Goal: Information Seeking & Learning: Learn about a topic

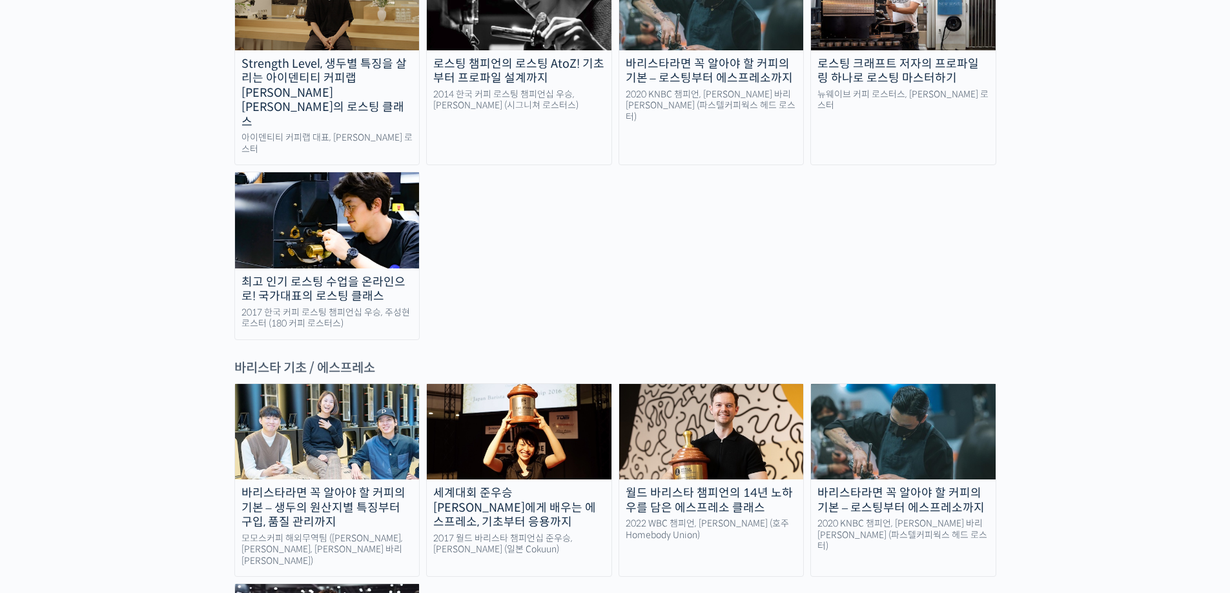
scroll to position [1549, 0]
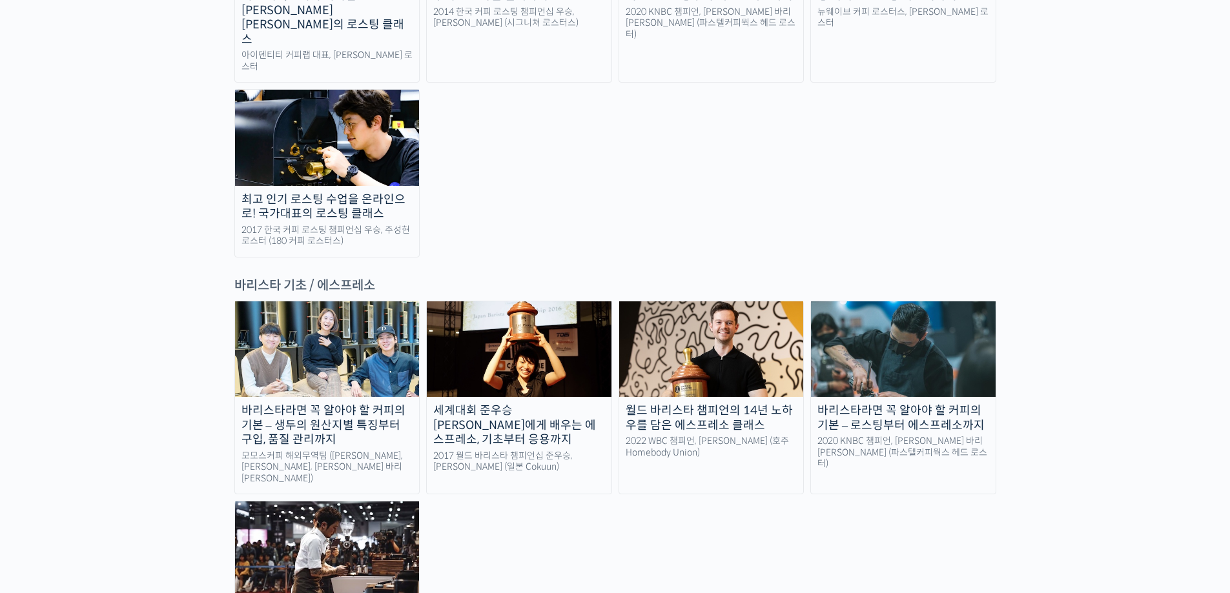
drag, startPoint x: 729, startPoint y: 464, endPoint x: 729, endPoint y: 456, distance: 7.1
click at [729, 463] on div "바리스타라면 꼭 알아야 할 커피의 기본 – 생두의 원산지별 특징부터 구입, 품질 관리까지 모모스커피 해외무역팀 (전주연, 추경하, [PERSO…" at bounding box center [615, 491] width 762 height 380
click at [730, 453] on div "바리스타라면 꼭 알아야 할 커피의 기본 – 생두의 원산지별 특징부터 구입, 품질 관리까지 모모스커피 해외무역팀 (전주연, 추경하, [PERSO…" at bounding box center [615, 491] width 762 height 380
click at [766, 403] on div "월드 바리스타 챔피언의 14년 노하우를 담은 에스프레소 클래스" at bounding box center [711, 417] width 185 height 29
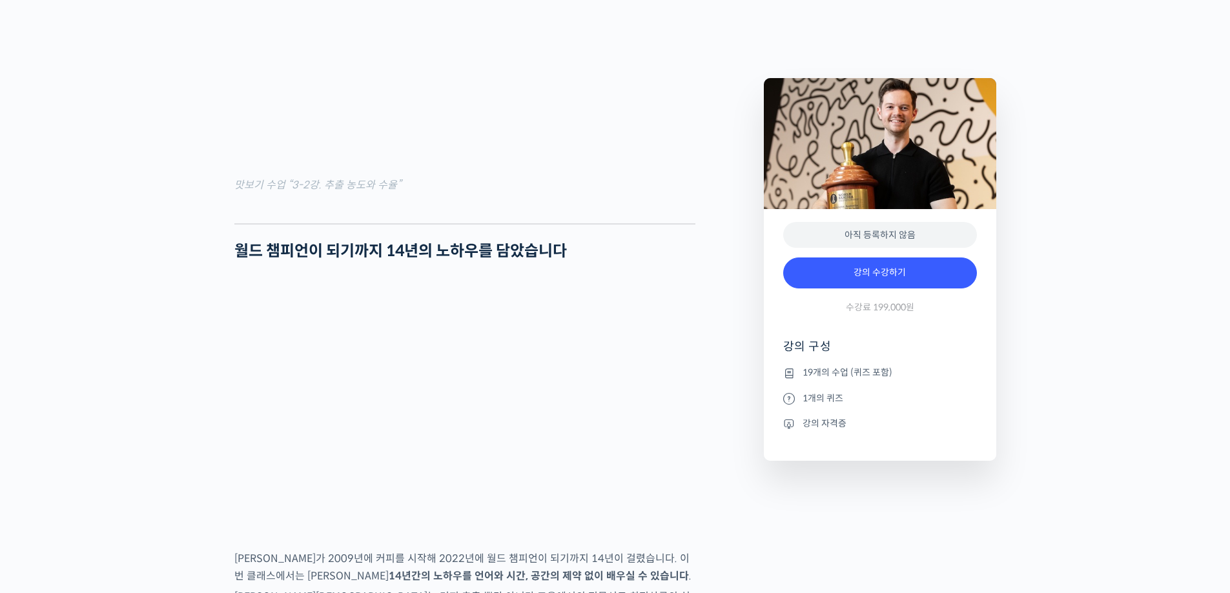
scroll to position [2001, 0]
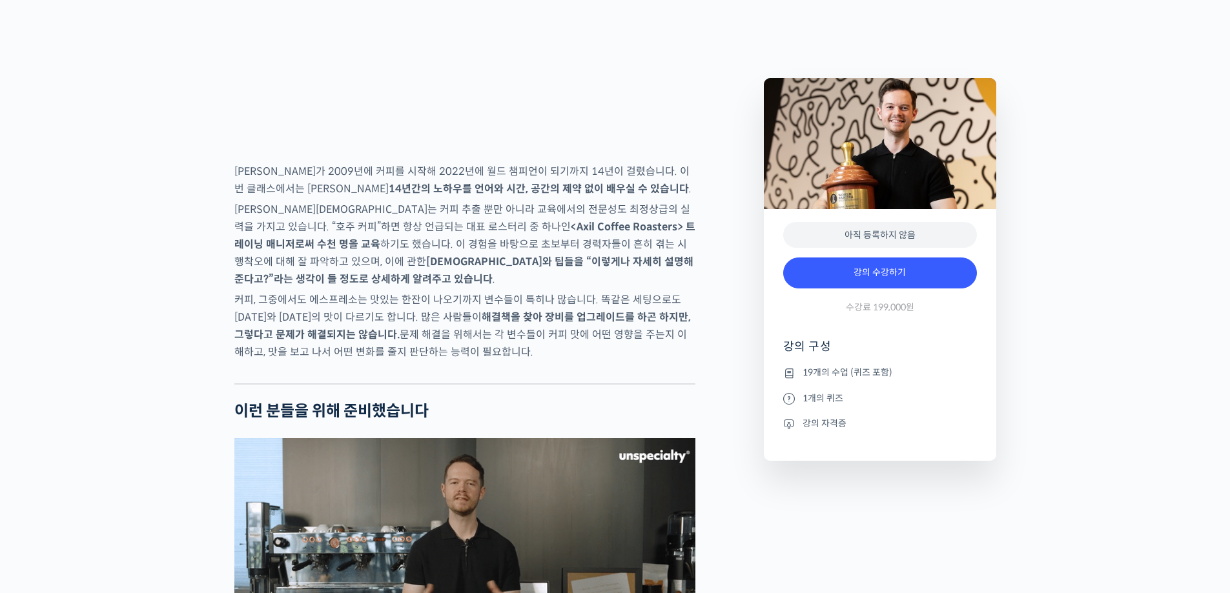
click at [642, 341] on strong "해결책을 찾아 장비를 업그레이드를 하곤 하지만, 그렇다고 문제가 해결되지는 않습니다." at bounding box center [462, 326] width 456 height 31
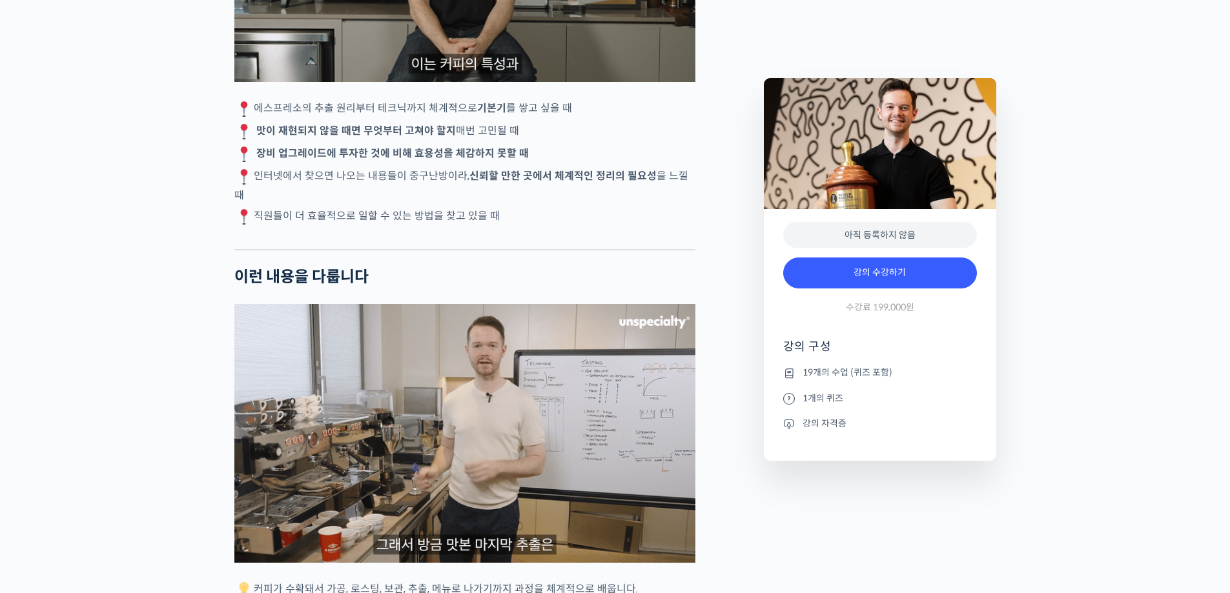
scroll to position [2776, 0]
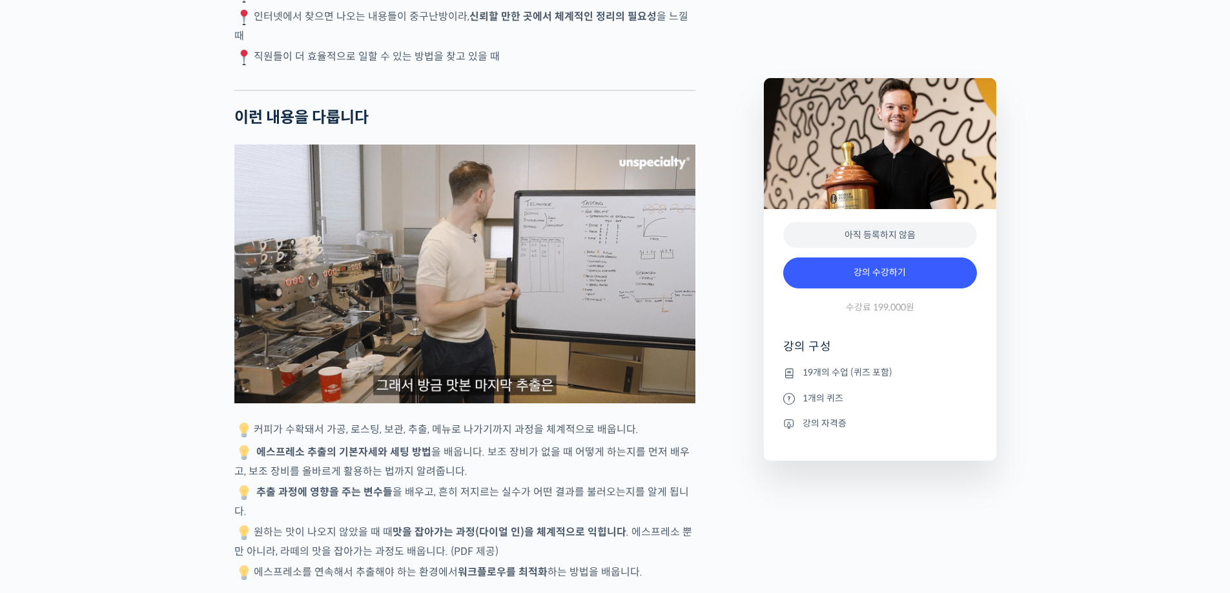
click at [627, 473] on p "에스프레소 추출의 기본자세와 세팅 방법 을 배웁니다. 보조 장비가 없을 때 어떻게 하는지를 먼저 배우고, 보조 장비를 올바르게 활용하는 법까지…" at bounding box center [464, 461] width 461 height 37
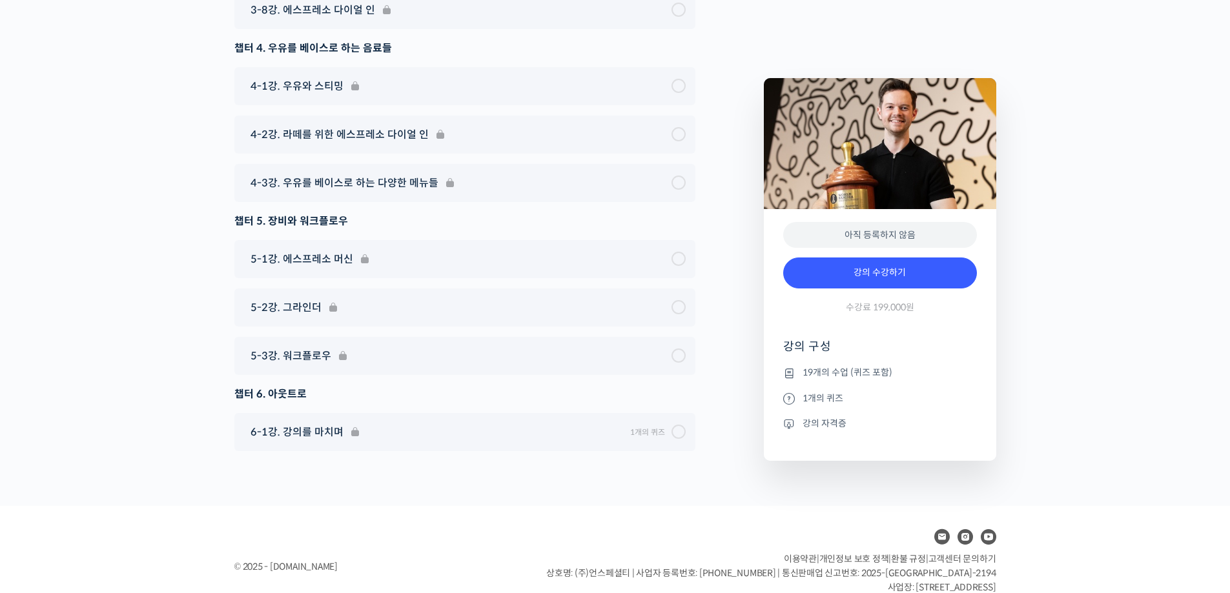
scroll to position [7101, 0]
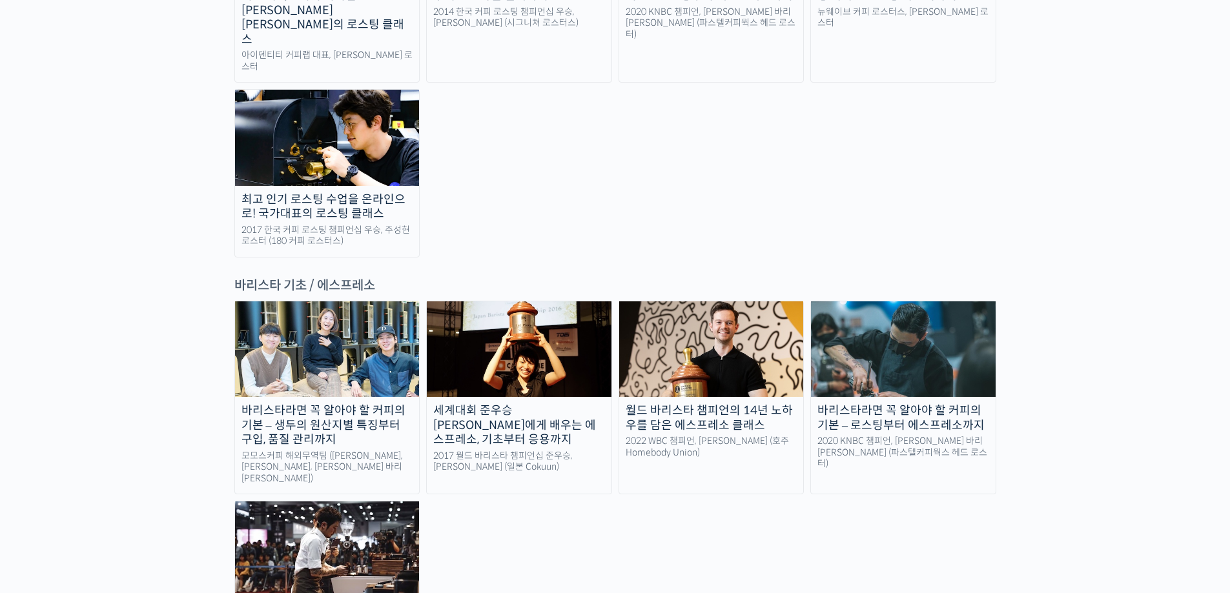
click at [791, 491] on div "바리스타라면 꼭 알아야 할 커피의 기본 – 생두의 원산지별 특징부터 구입, 품질 관리까지 모모스커피 해외무역팀 (전주연, 추경하, [PERSO…" at bounding box center [615, 491] width 762 height 380
click at [385, 502] on img at bounding box center [327, 550] width 185 height 96
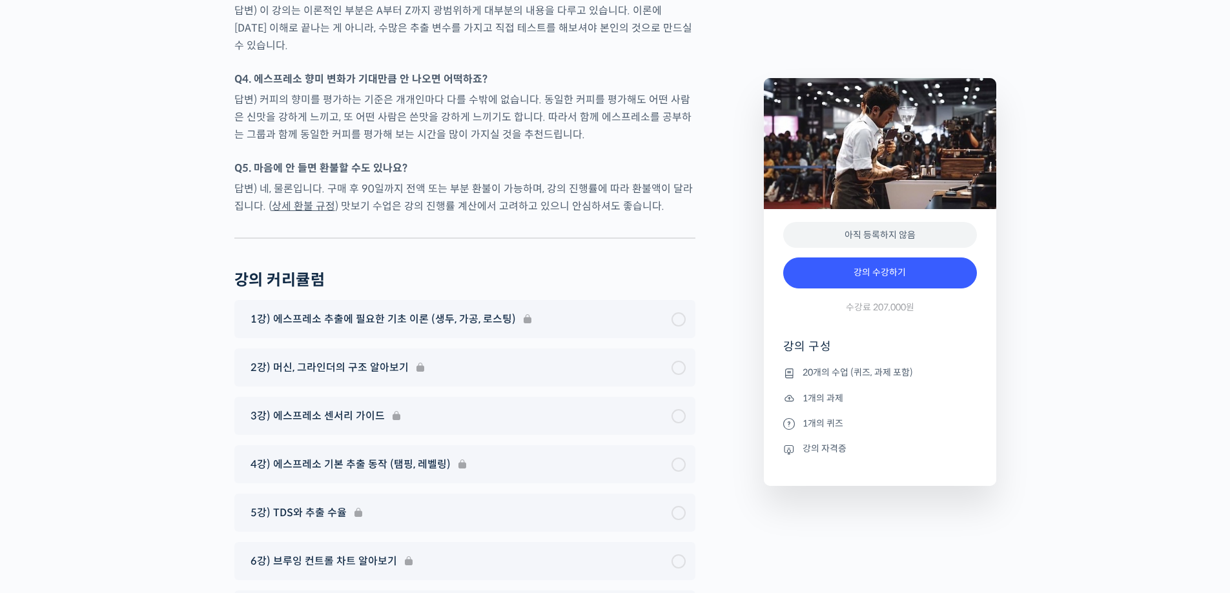
scroll to position [6714, 0]
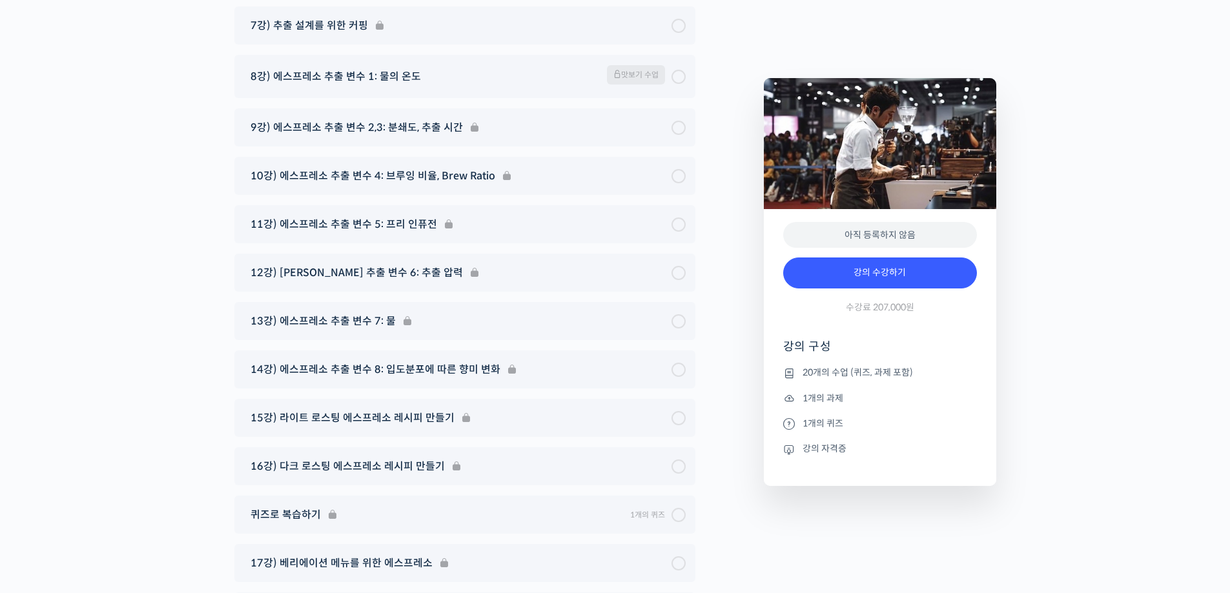
scroll to position [7166, 0]
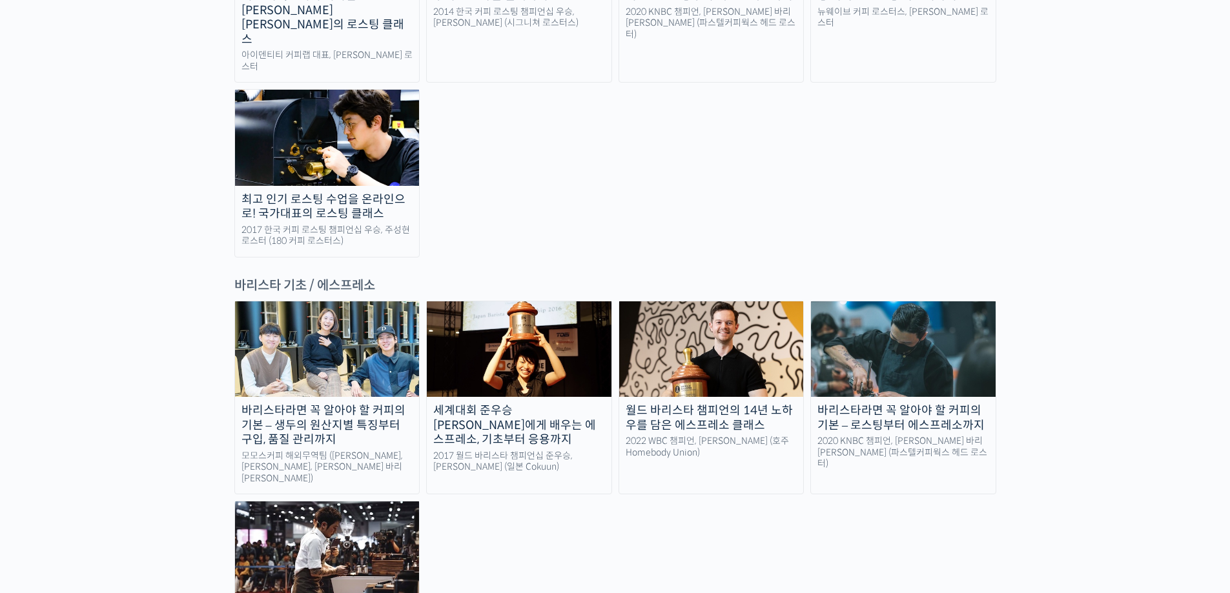
click at [749, 301] on img at bounding box center [711, 349] width 185 height 96
click at [308, 301] on img at bounding box center [327, 349] width 185 height 96
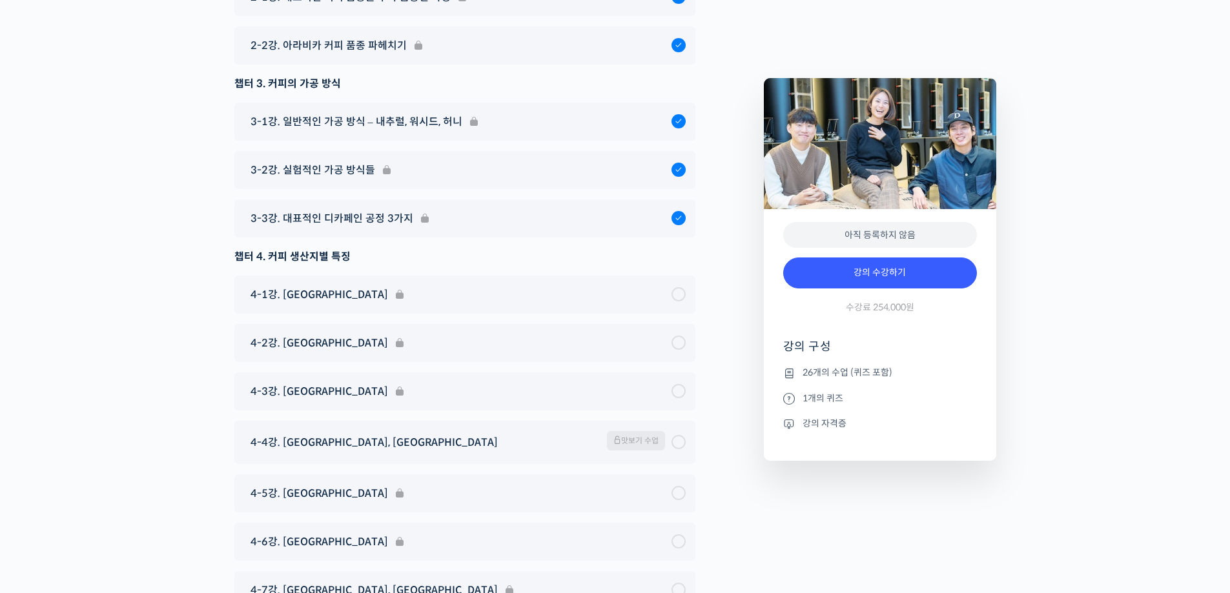
scroll to position [7036, 0]
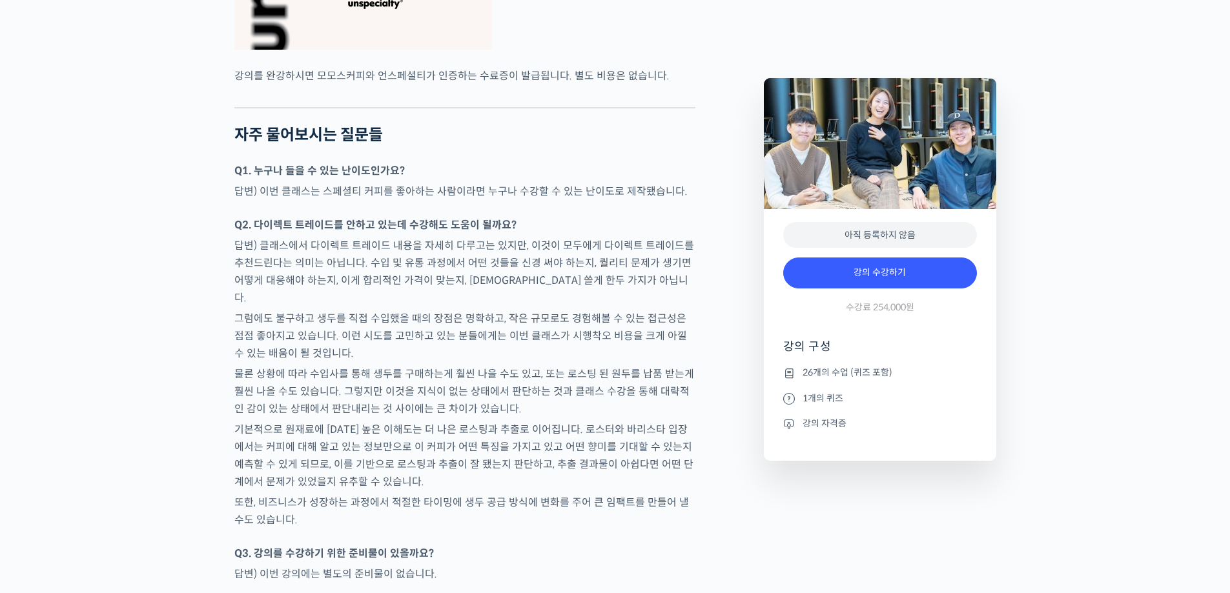
scroll to position [5229, 0]
